Goal: Task Accomplishment & Management: Manage account settings

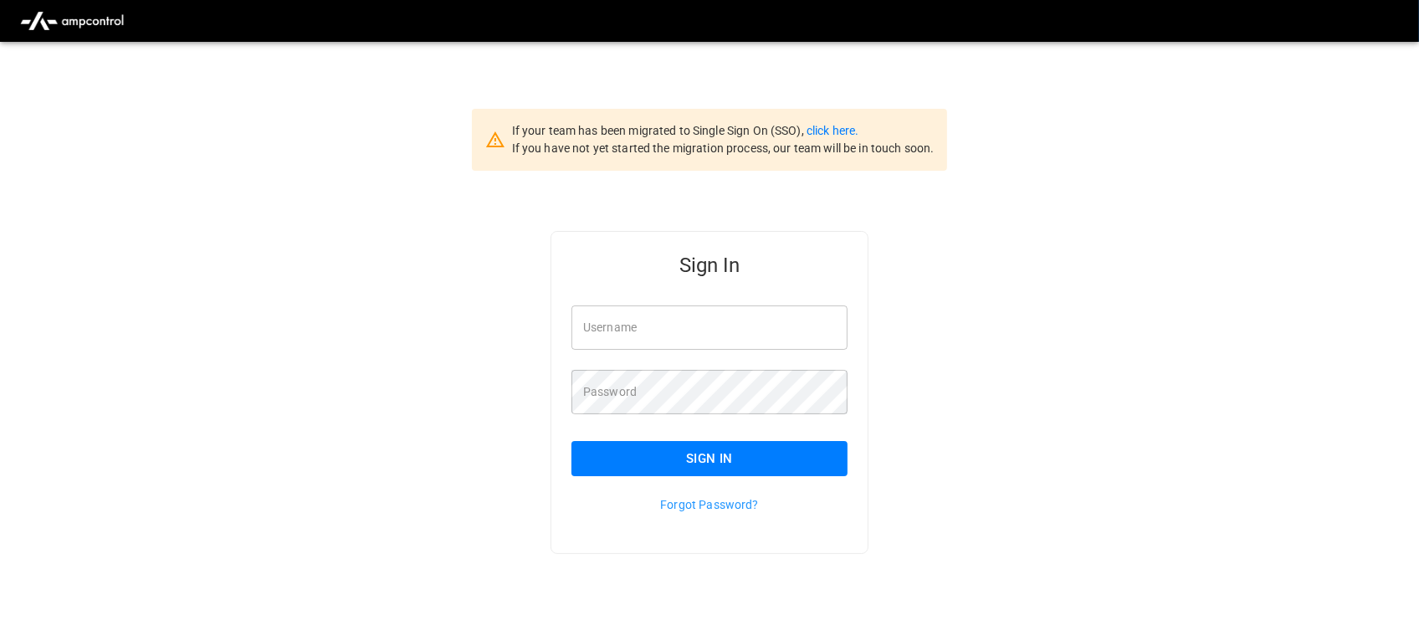
type input "**********"
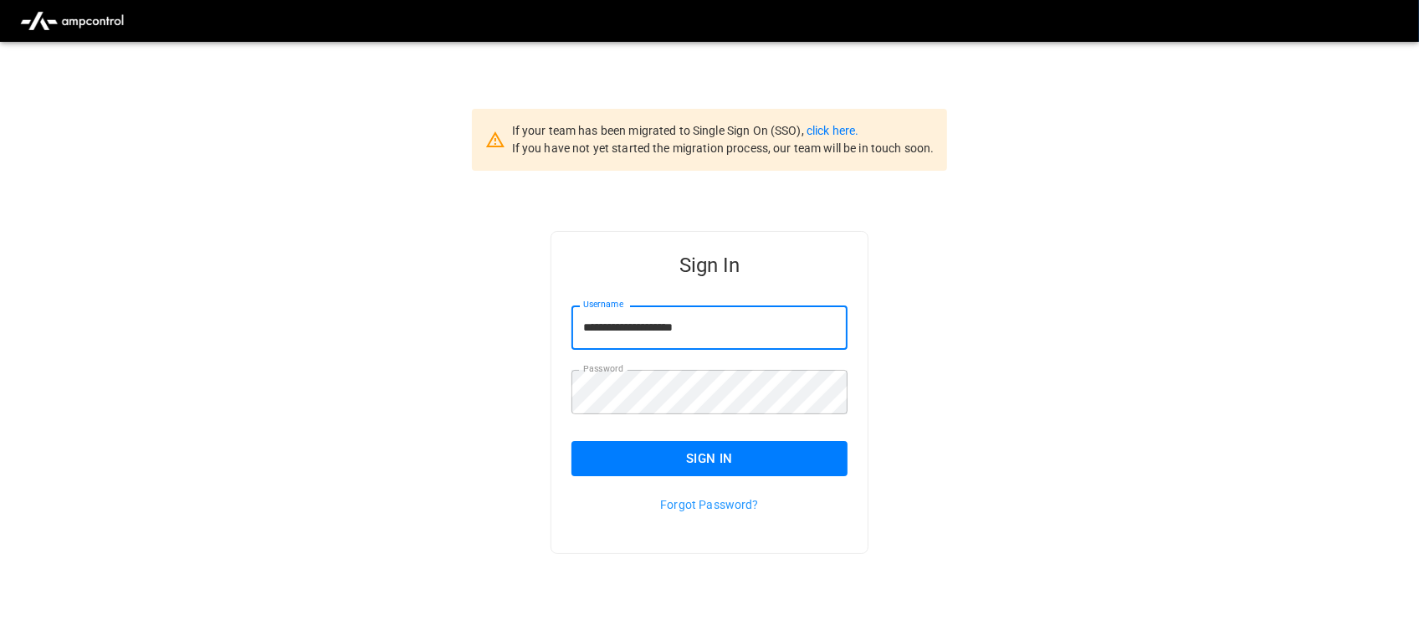
click at [698, 340] on input "**********" at bounding box center [709, 327] width 276 height 44
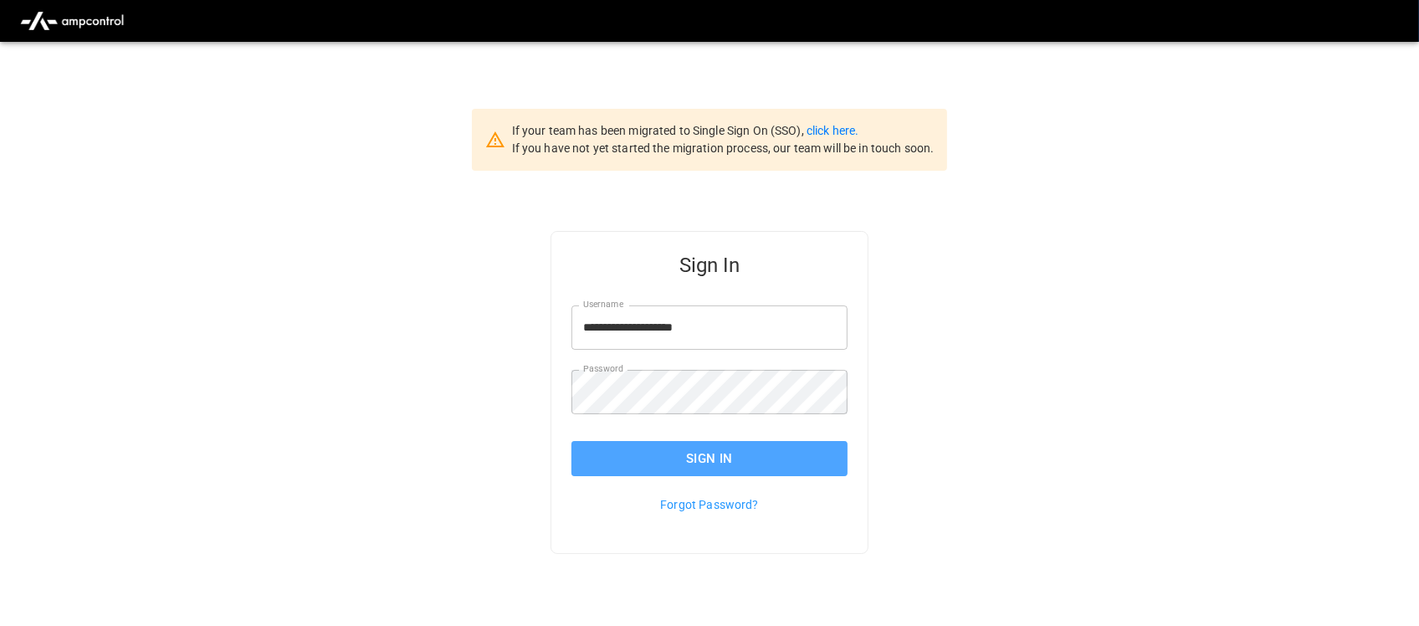
click at [683, 452] on button "Sign In" at bounding box center [709, 458] width 276 height 35
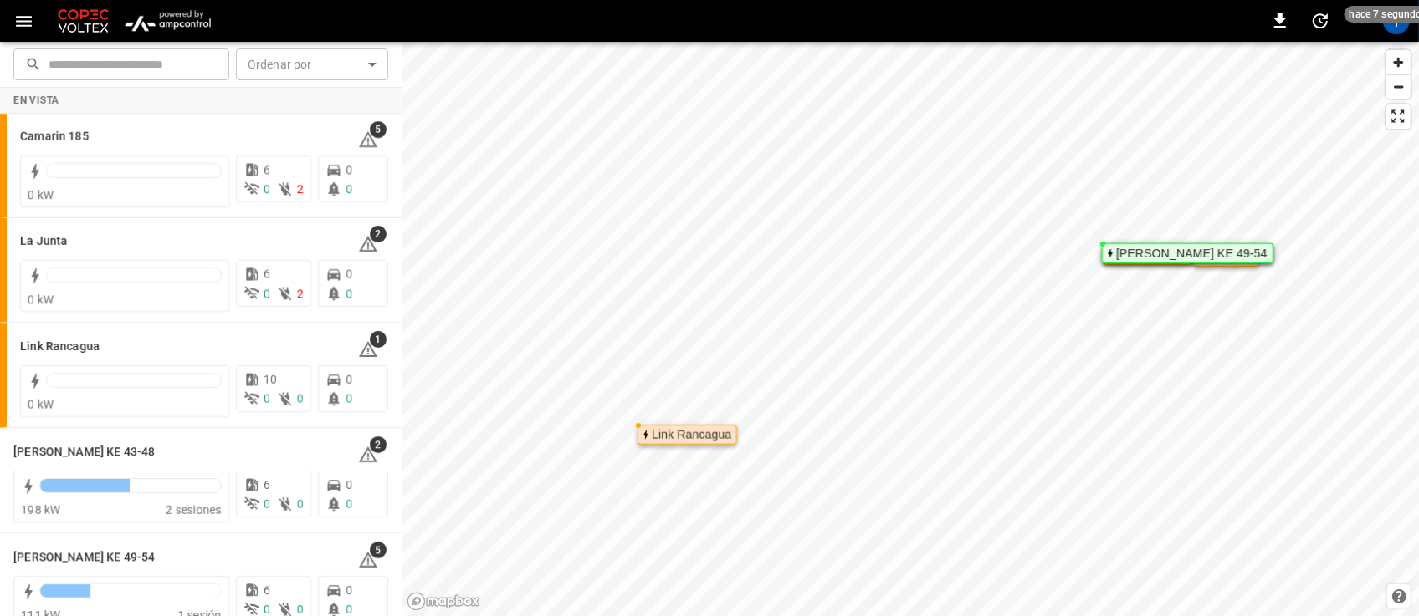
click at [187, 32] on img "menu" at bounding box center [168, 21] width 98 height 32
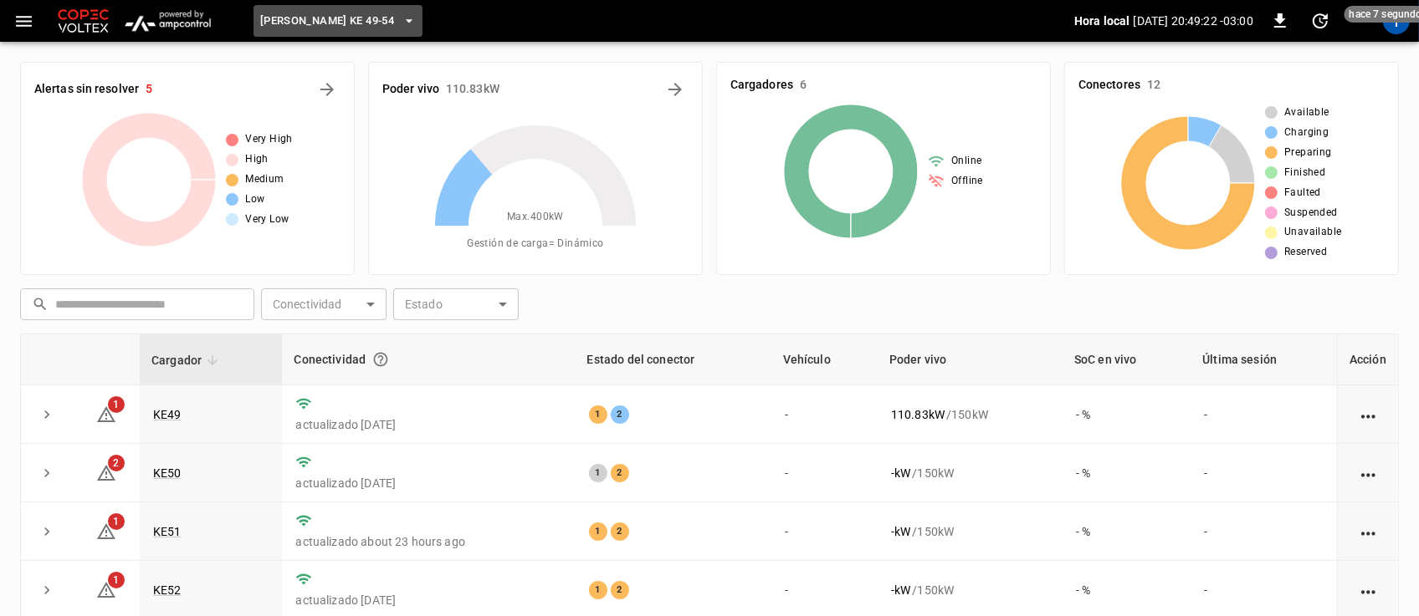
click at [401, 23] on icon "button" at bounding box center [409, 21] width 17 height 17
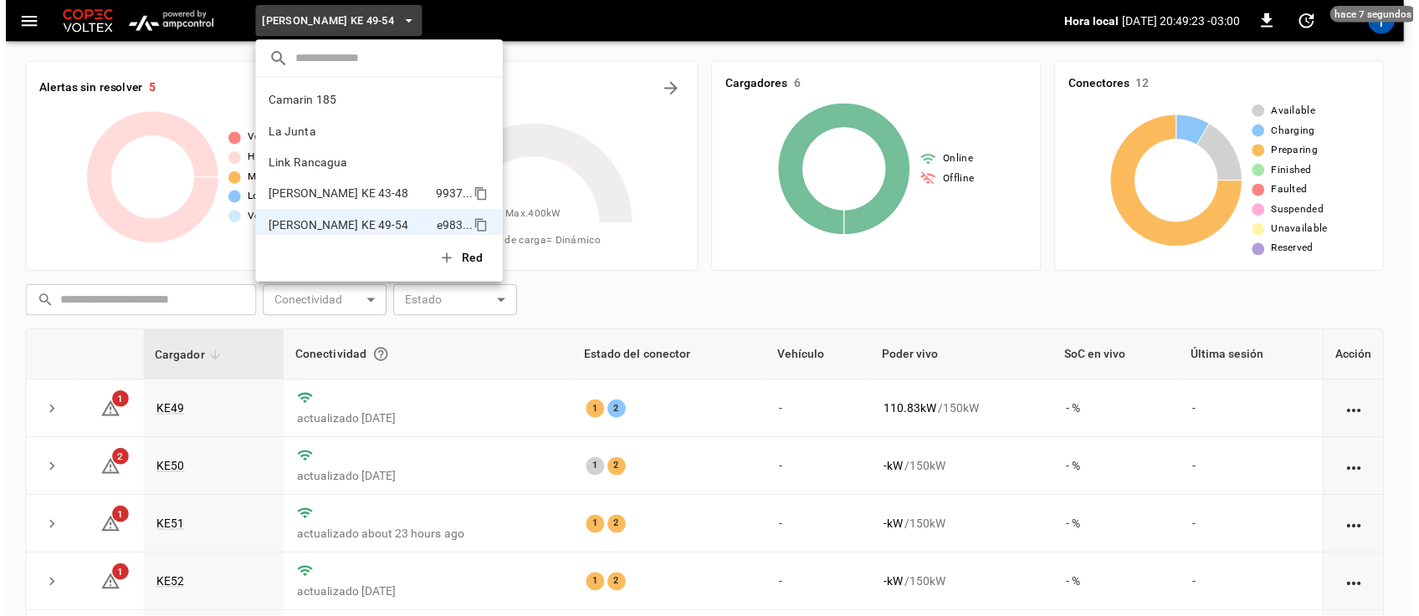
scroll to position [13, 0]
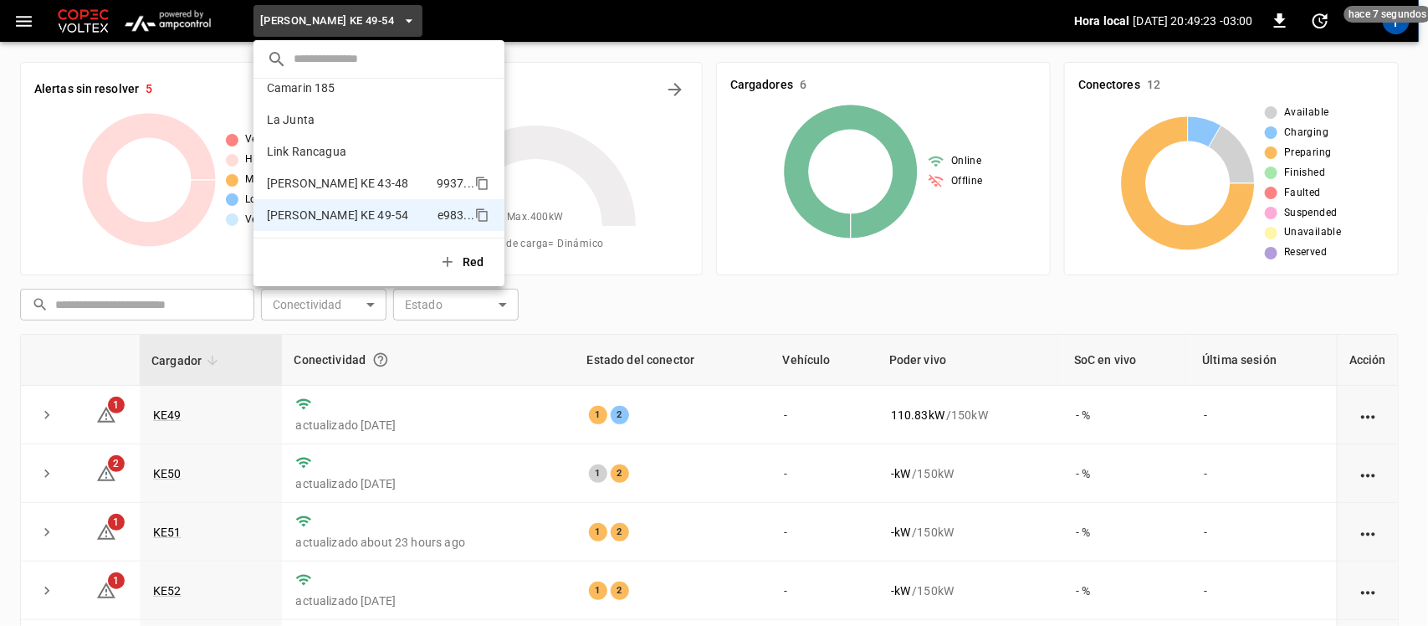
click at [377, 189] on p "Loza Colon KE 43-48" at bounding box center [348, 183] width 163 height 17
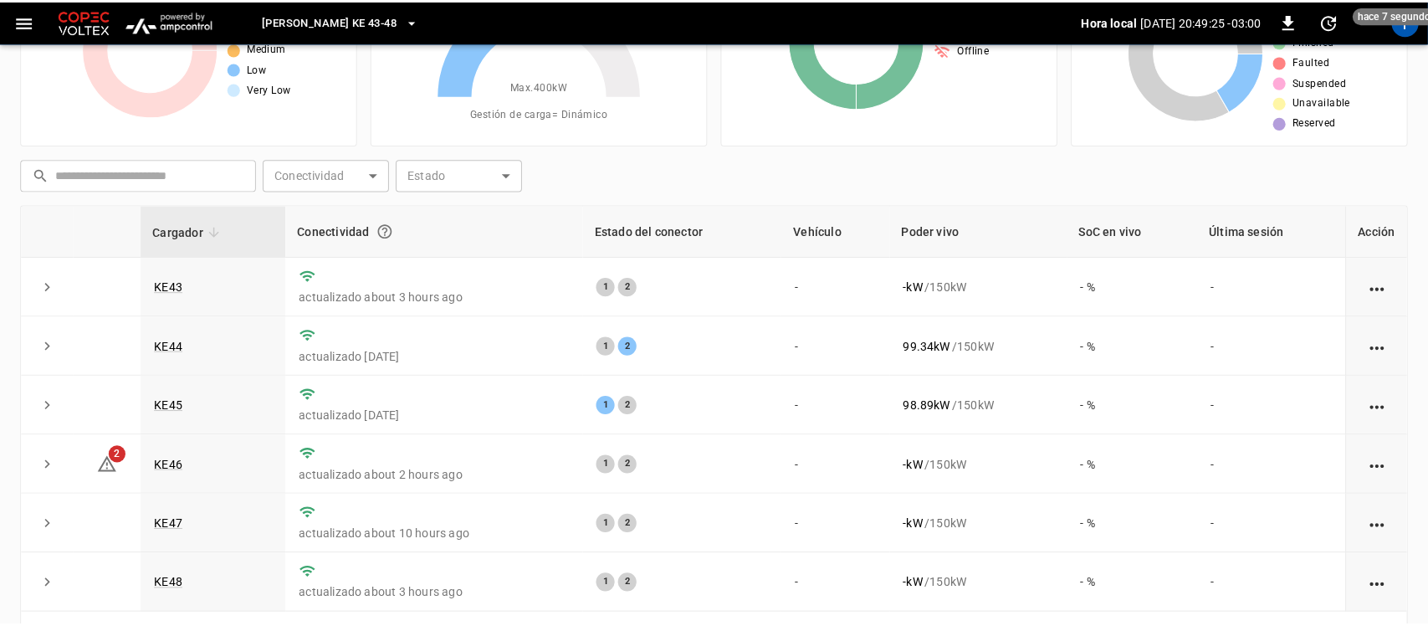
scroll to position [0, 0]
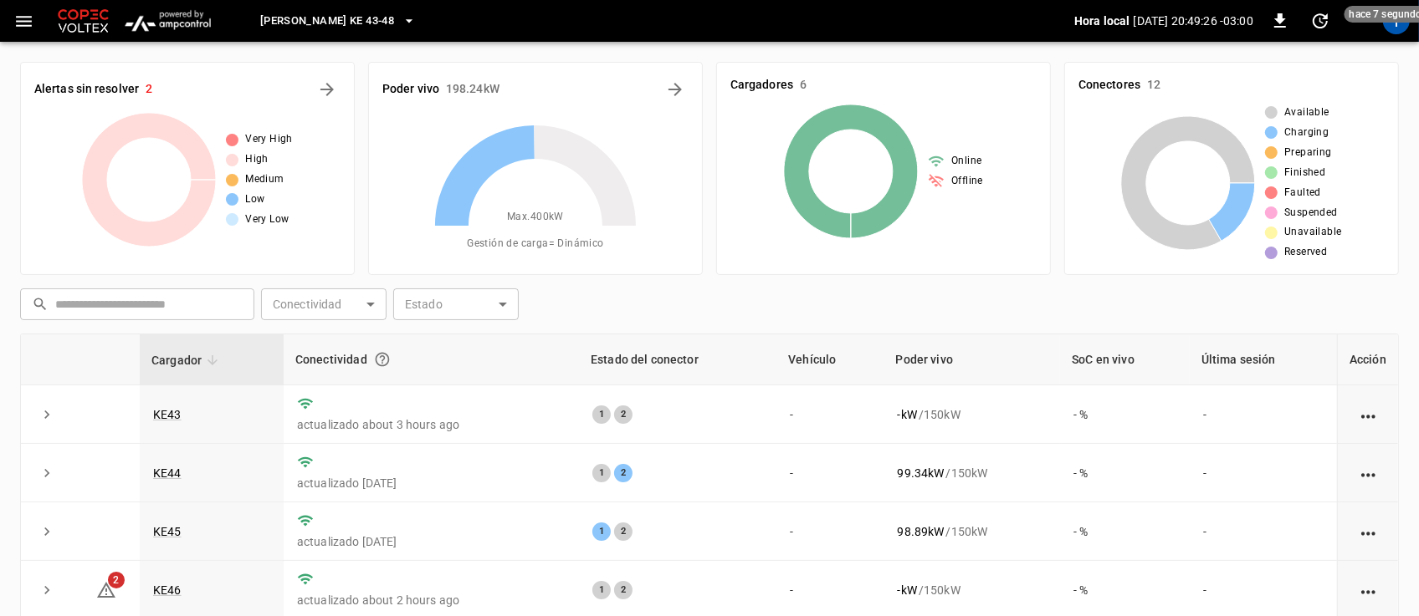
click at [364, 23] on span "Loza Colon KE 43-48" at bounding box center [327, 21] width 134 height 19
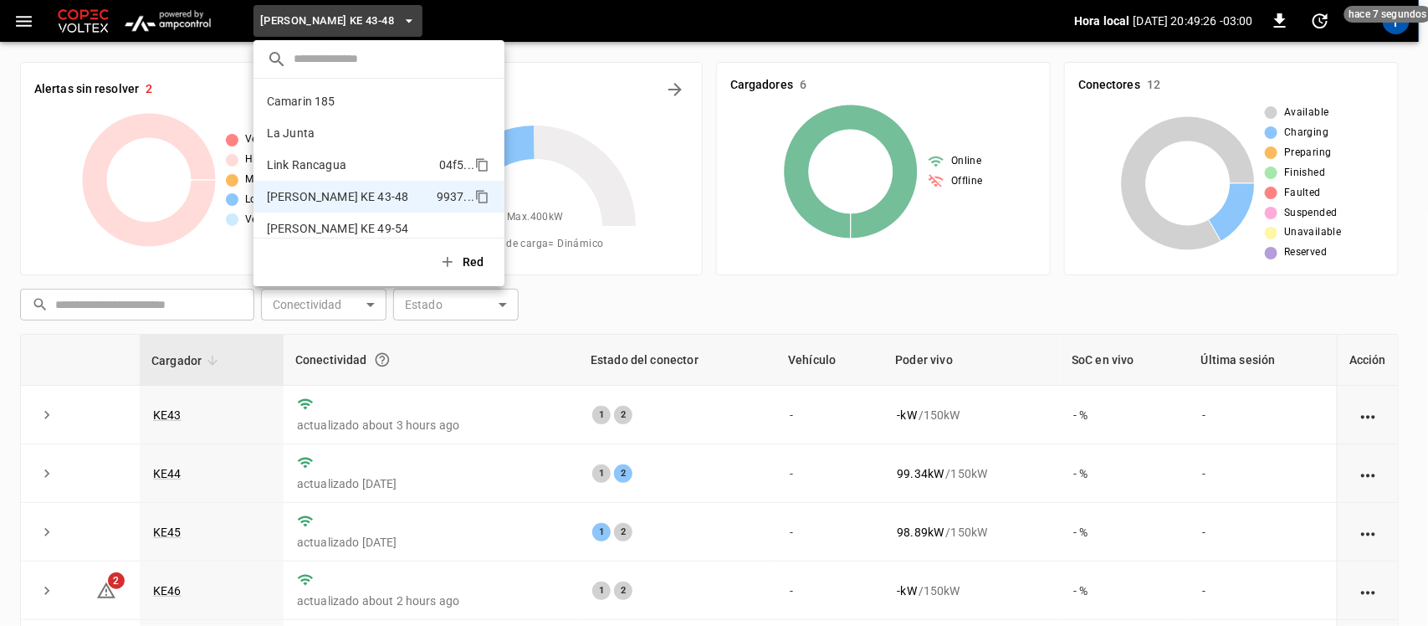
scroll to position [13, 0]
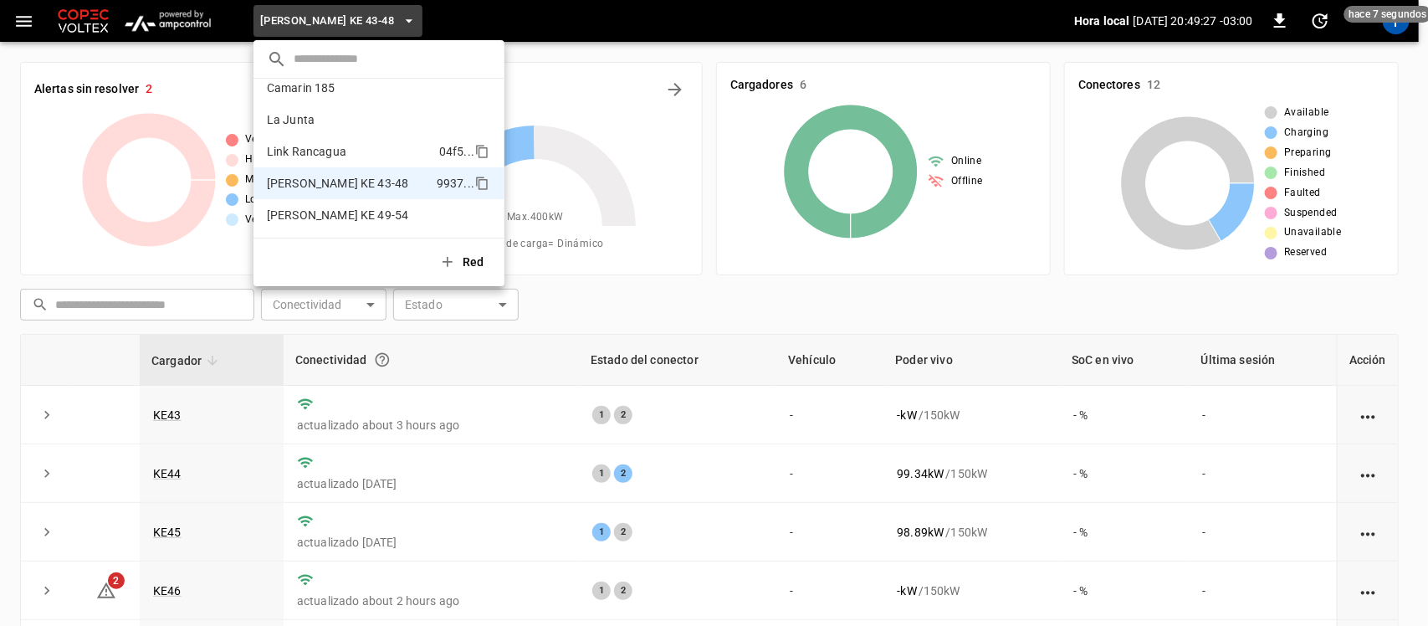
click at [331, 148] on p "Link Rancagua" at bounding box center [350, 151] width 166 height 17
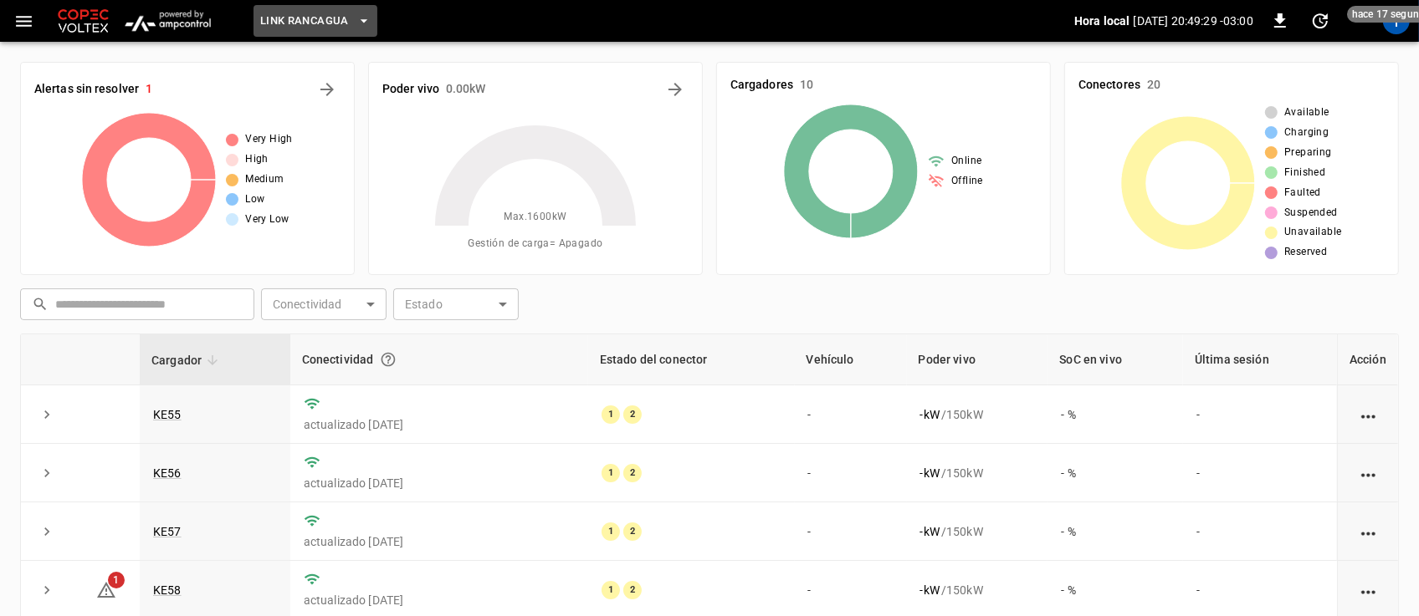
click at [365, 22] on icon "button" at bounding box center [363, 21] width 17 height 17
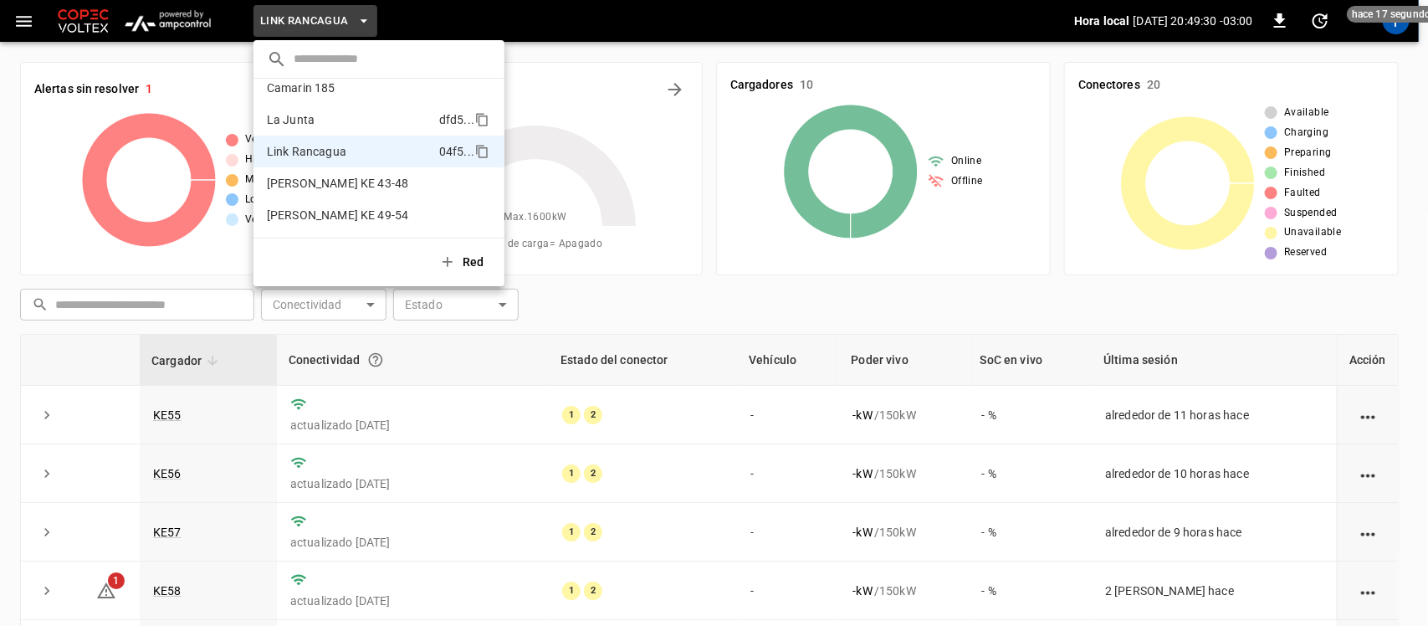
click at [345, 128] on li "La Junta dfd5 ..." at bounding box center [378, 120] width 251 height 32
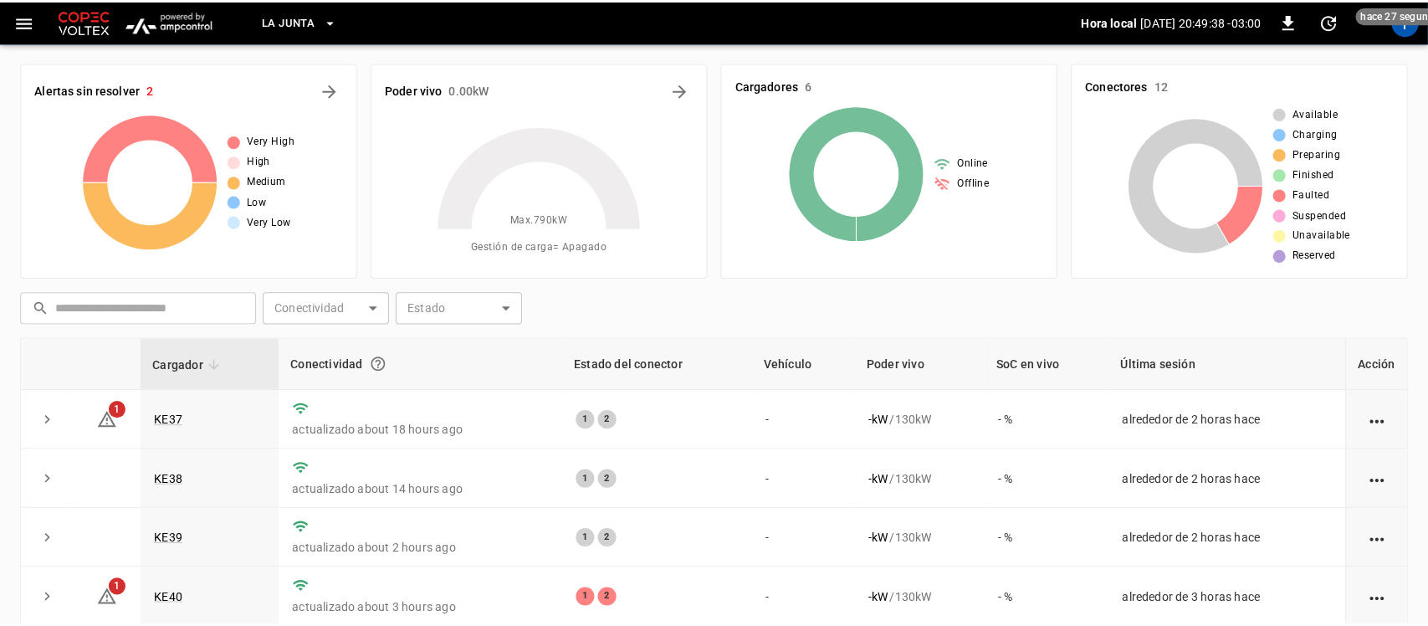
scroll to position [0, 0]
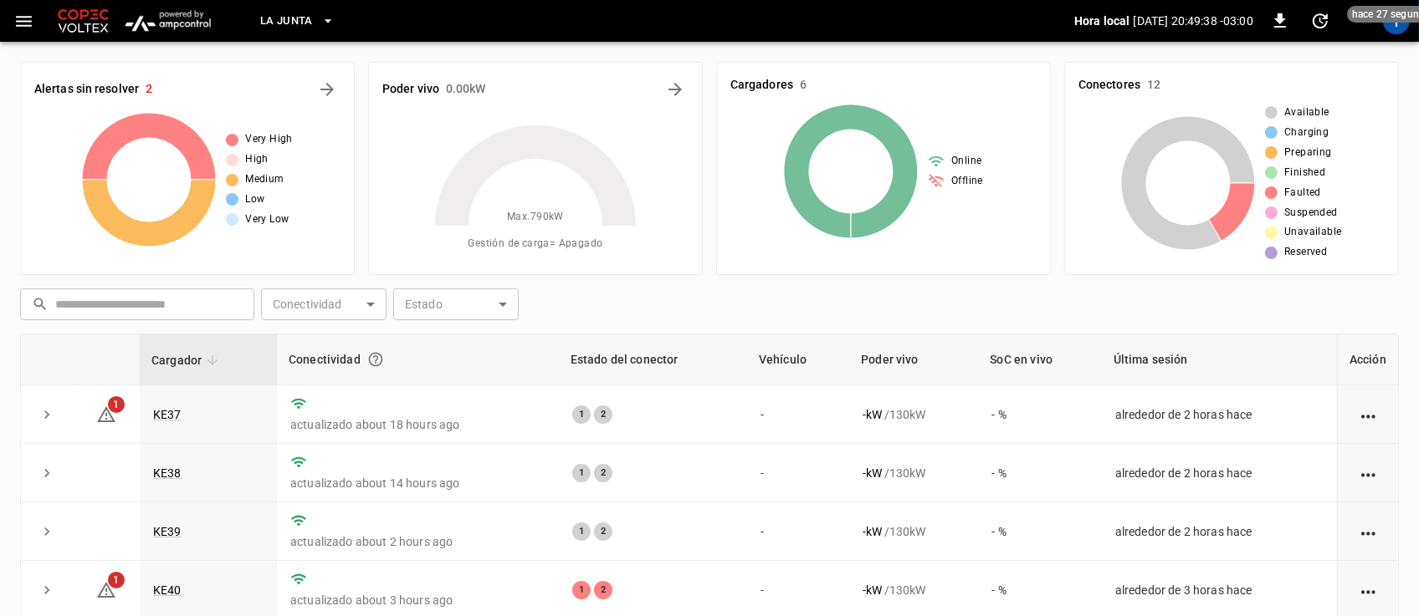
click at [330, 10] on button "La Junta" at bounding box center [297, 21] width 88 height 33
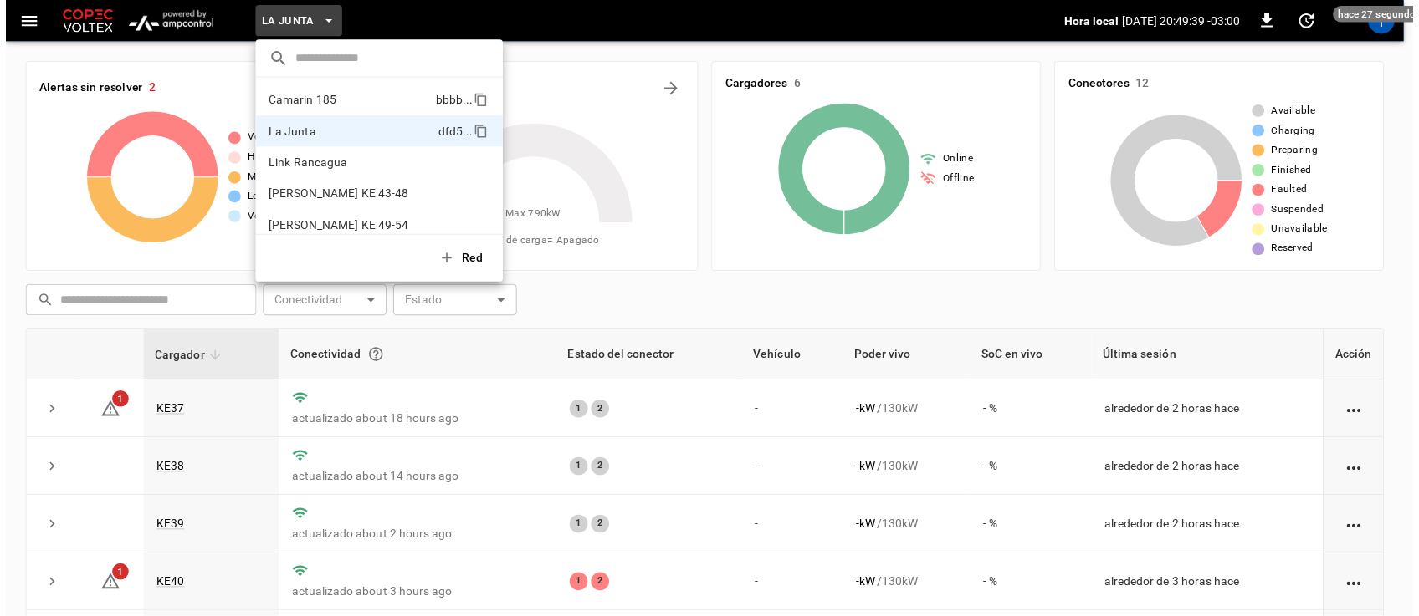
scroll to position [13, 0]
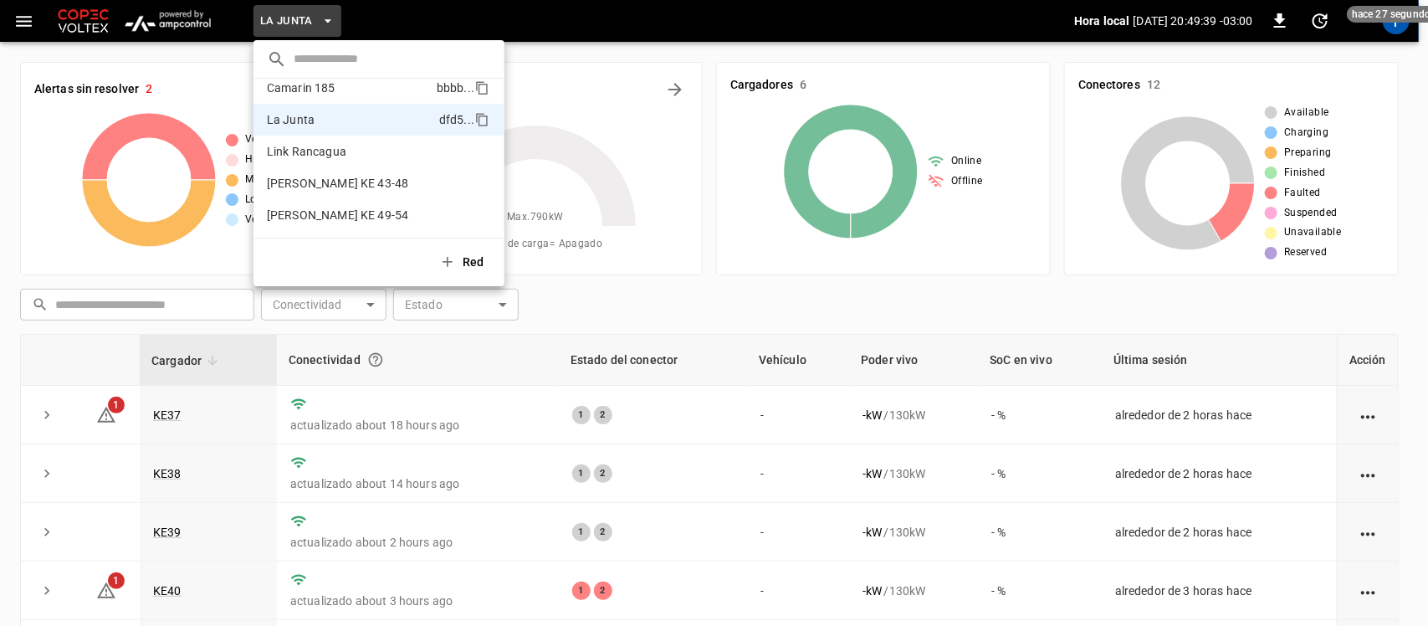
click at [325, 94] on p "Camarin 185" at bounding box center [348, 87] width 163 height 17
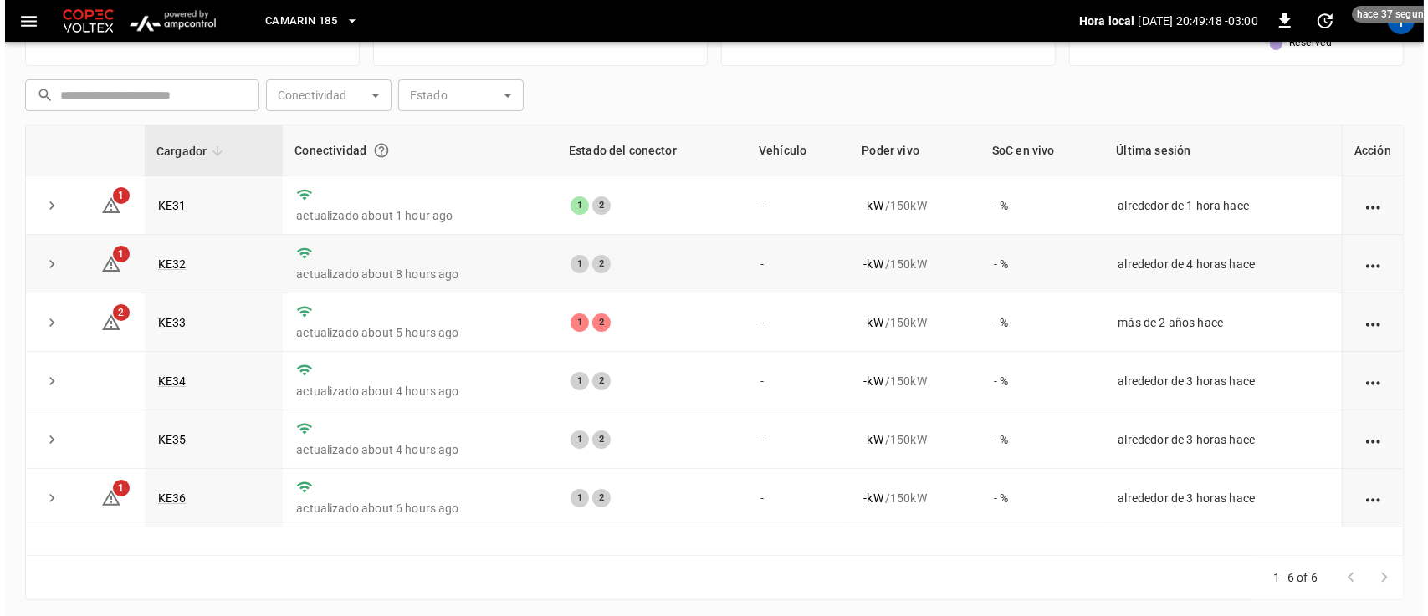
scroll to position [0, 0]
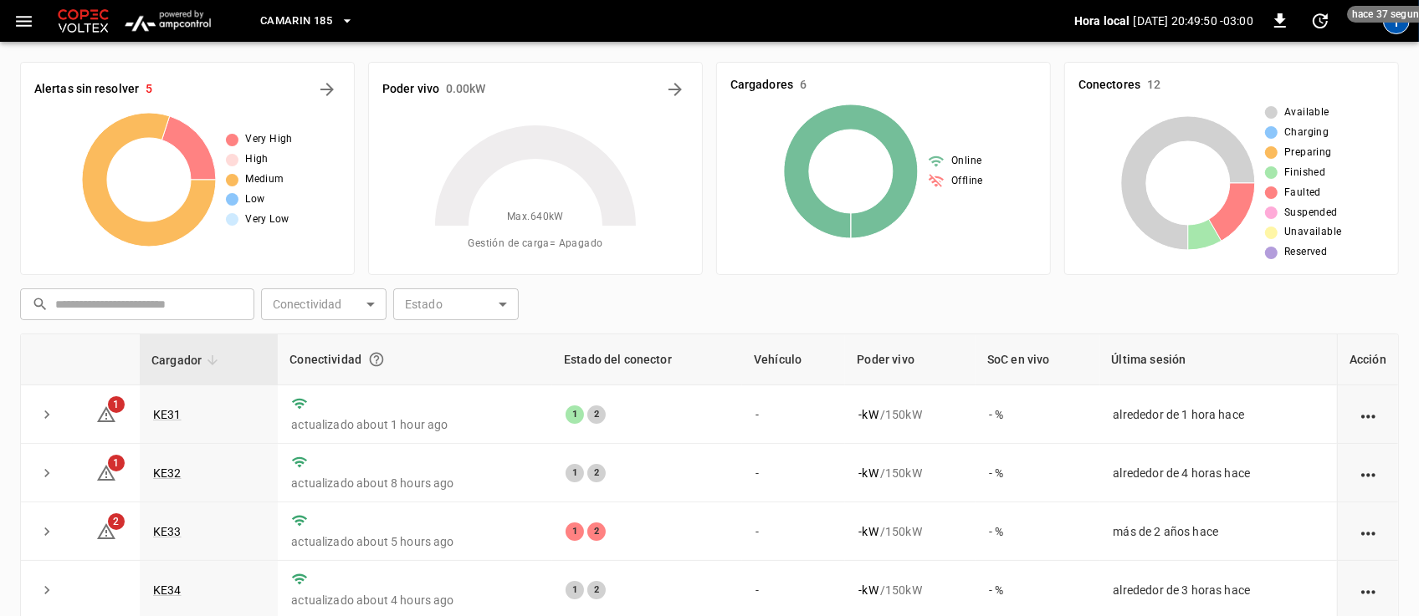
click at [1401, 31] on div "T" at bounding box center [1396, 21] width 27 height 27
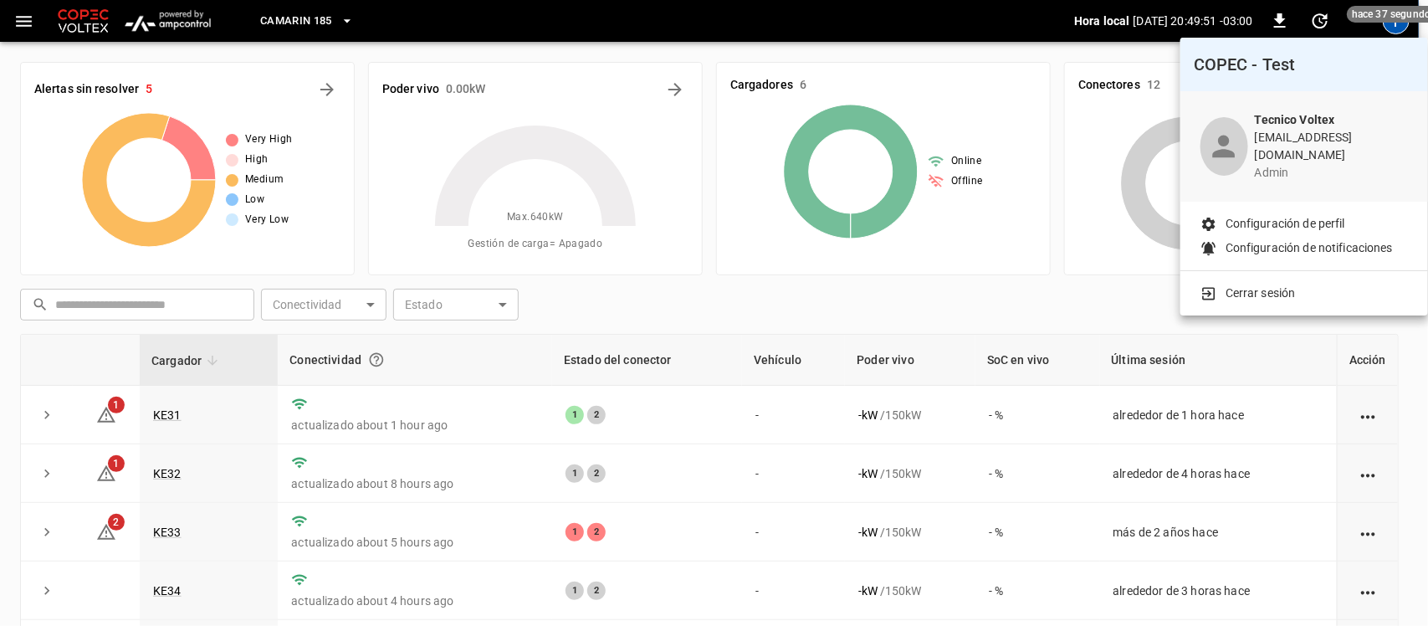
click at [1294, 286] on p "Cerrar sesión" at bounding box center [1260, 293] width 70 height 18
